Goal: Information Seeking & Learning: Learn about a topic

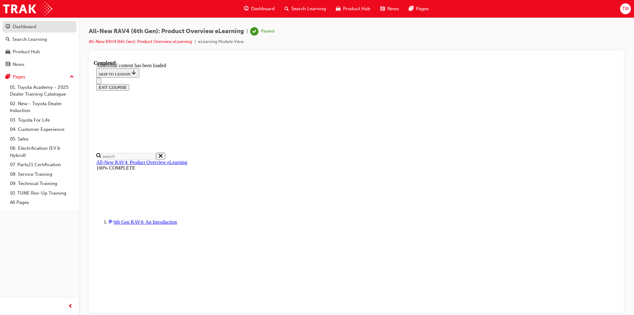
scroll to position [208, 0]
click at [46, 31] on link "Dashboard" at bounding box center [39, 26] width 74 height 11
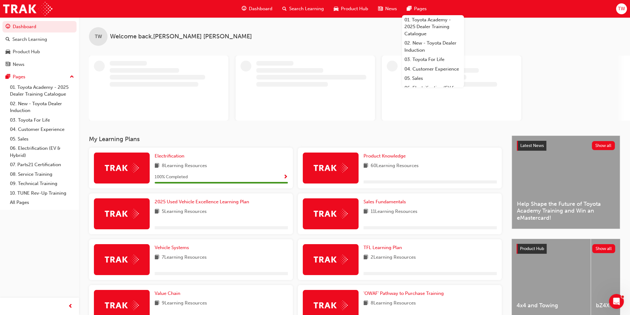
scroll to position [87, 0]
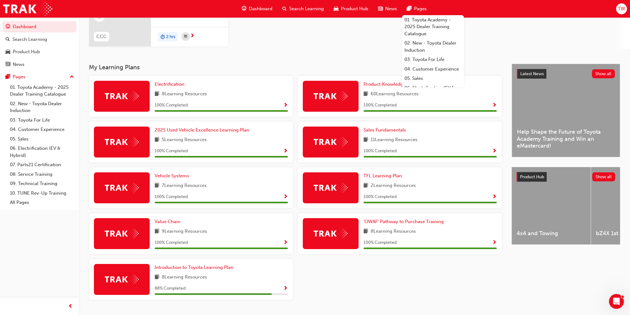
click at [530, 185] on div "Product Hub Show all" at bounding box center [565, 177] width 108 height 20
click at [542, 172] on div "Product Hub" at bounding box center [531, 177] width 30 height 10
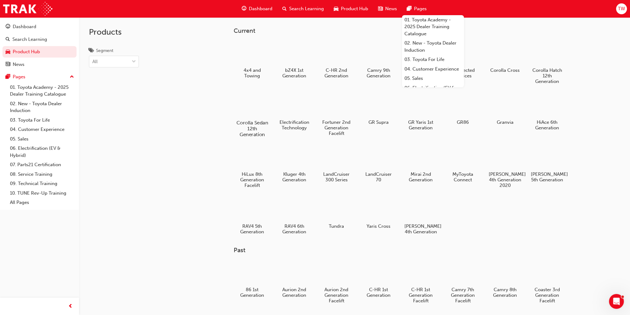
drag, startPoint x: 211, startPoint y: 94, endPoint x: 240, endPoint y: 127, distance: 44.8
click at [211, 94] on div "Current 4x4 and Towing bZ4X 1st Generation C-HR 2nd Generation Camry 9th Genera…" at bounding box center [354, 174] width 551 height 315
click at [509, 179] on h5 "Prado 4th Generation 2020" at bounding box center [505, 181] width 34 height 18
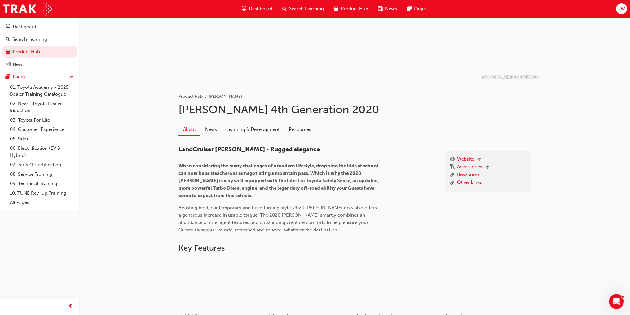
scroll to position [93, 0]
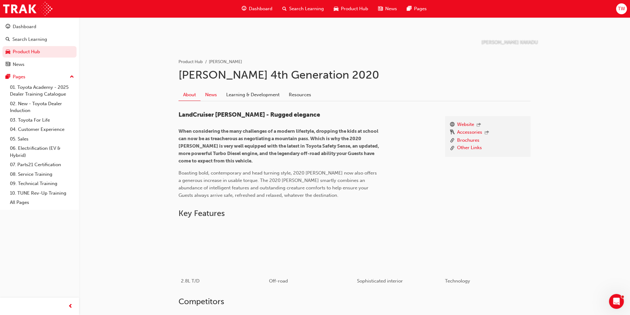
click at [216, 93] on link "News" at bounding box center [210, 95] width 21 height 12
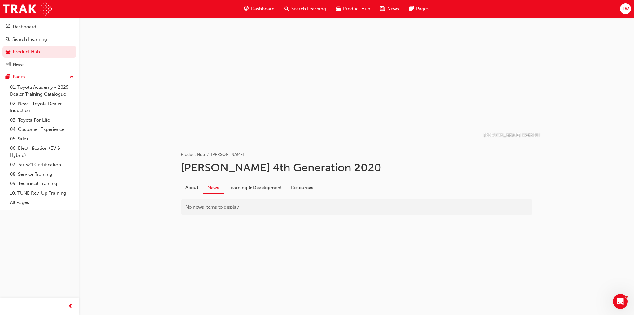
click at [256, 194] on div "No news items to display" at bounding box center [357, 204] width 352 height 21
click at [260, 190] on link "Learning & Development" at bounding box center [255, 188] width 63 height 12
click at [315, 189] on link "Resources" at bounding box center [303, 188] width 32 height 12
click at [200, 227] on link "Brochure" at bounding box center [197, 227] width 20 height 6
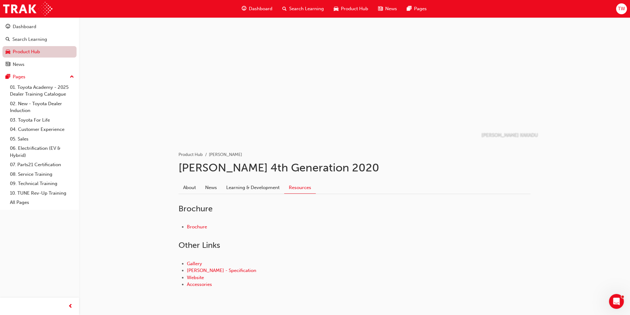
click at [65, 51] on link "Product Hub" at bounding box center [39, 51] width 74 height 11
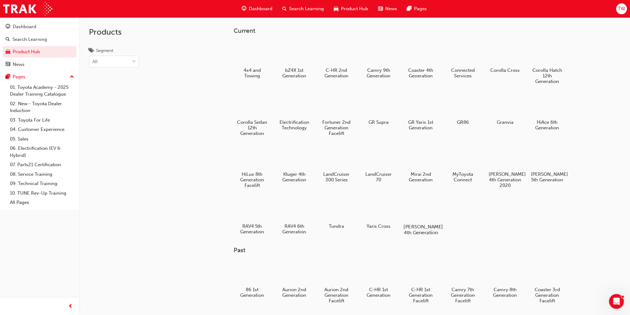
click at [413, 215] on div at bounding box center [420, 209] width 34 height 25
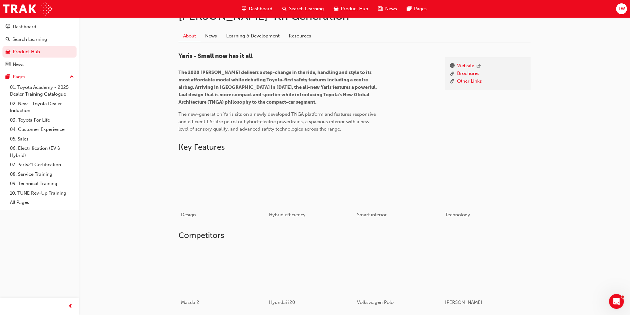
scroll to position [75, 0]
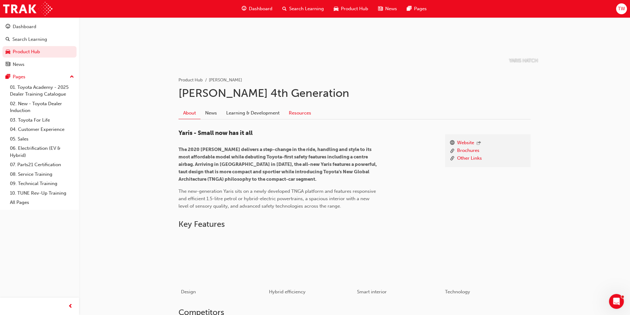
click at [292, 111] on link "Resources" at bounding box center [300, 113] width 32 height 12
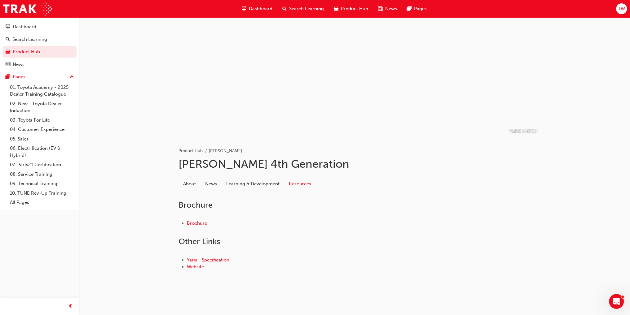
click at [197, 230] on div "Brochure" at bounding box center [354, 223] width 352 height 27
click at [203, 221] on link "Brochure" at bounding box center [197, 224] width 20 height 6
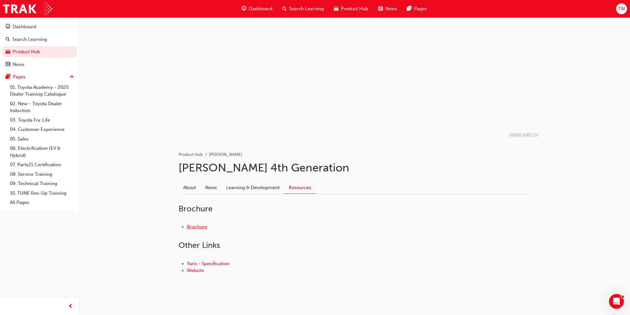
click at [203, 229] on link "Brochure" at bounding box center [197, 227] width 20 height 6
click at [46, 54] on link "Product Hub" at bounding box center [39, 51] width 74 height 11
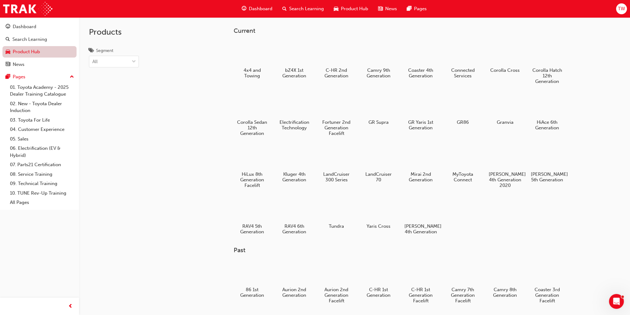
click at [33, 51] on link "Product Hub" at bounding box center [39, 51] width 74 height 11
click at [454, 120] on div "GR86" at bounding box center [462, 109] width 39 height 38
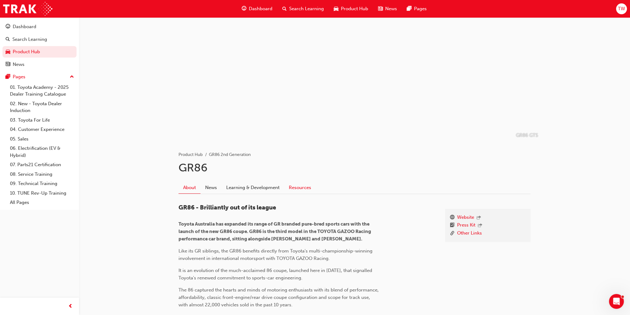
click at [299, 188] on link "Resources" at bounding box center [300, 188] width 32 height 12
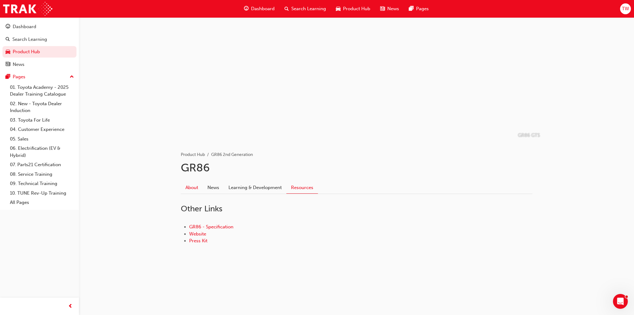
click at [187, 189] on link "About" at bounding box center [192, 188] width 22 height 12
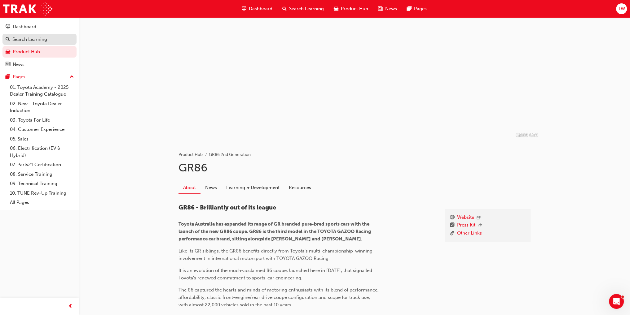
click at [34, 34] on link "Search Learning" at bounding box center [39, 39] width 74 height 11
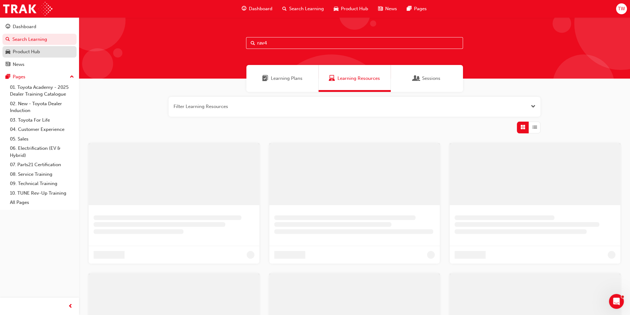
click at [46, 52] on div "Product Hub" at bounding box center [40, 52] width 68 height 8
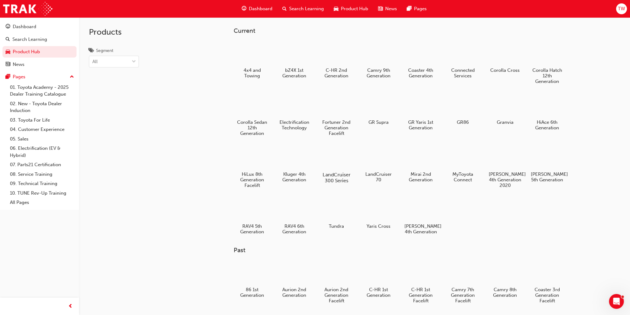
click at [322, 173] on h5 "LandCruiser 300 Series" at bounding box center [336, 178] width 34 height 12
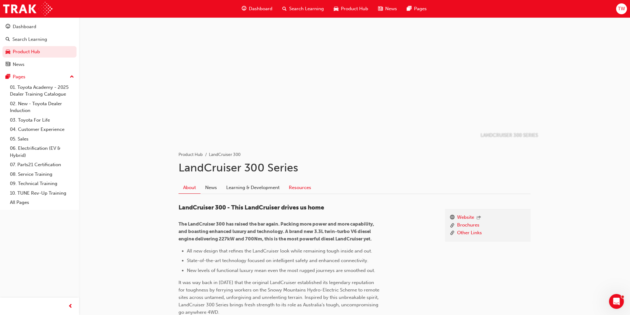
click at [292, 189] on link "Resources" at bounding box center [300, 188] width 32 height 12
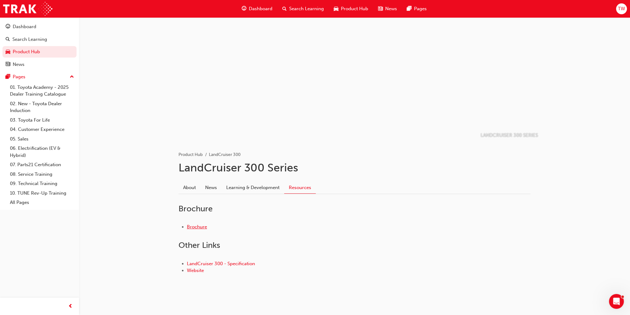
click at [195, 228] on link "Brochure" at bounding box center [197, 227] width 20 height 6
